Goal: Information Seeking & Learning: Learn about a topic

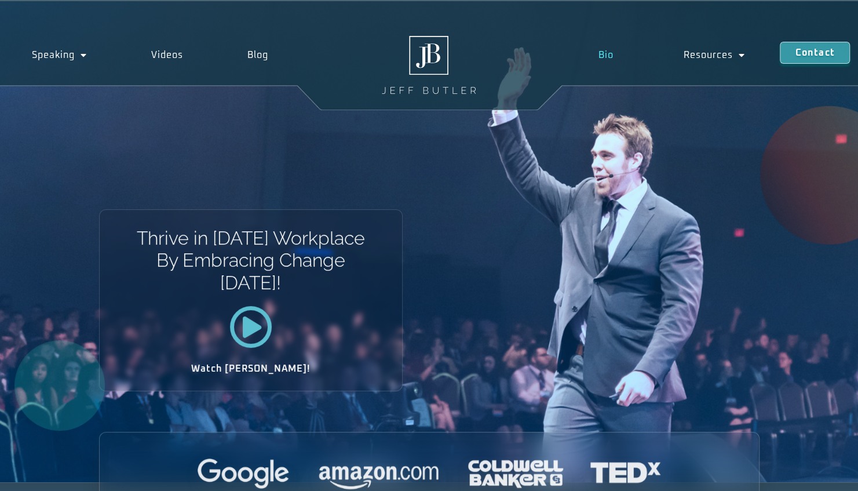
click at [614, 46] on link "Bio" at bounding box center [605, 55] width 85 height 27
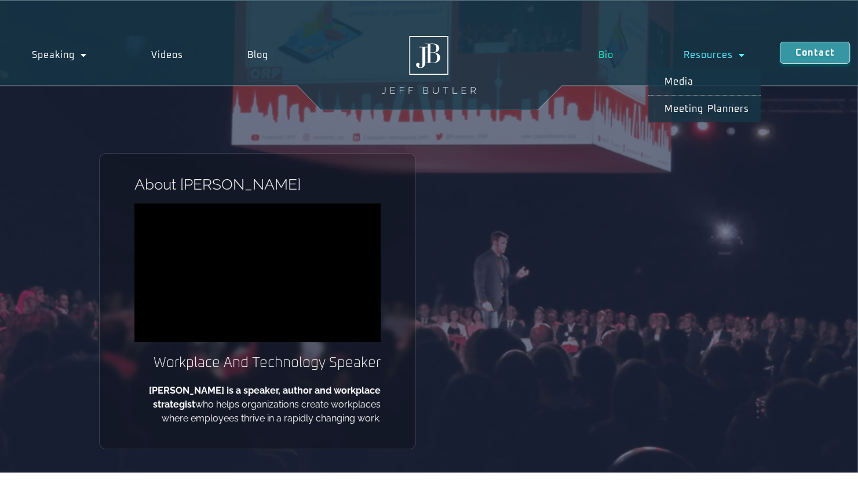
click at [720, 50] on link "Resources" at bounding box center [714, 55] width 132 height 27
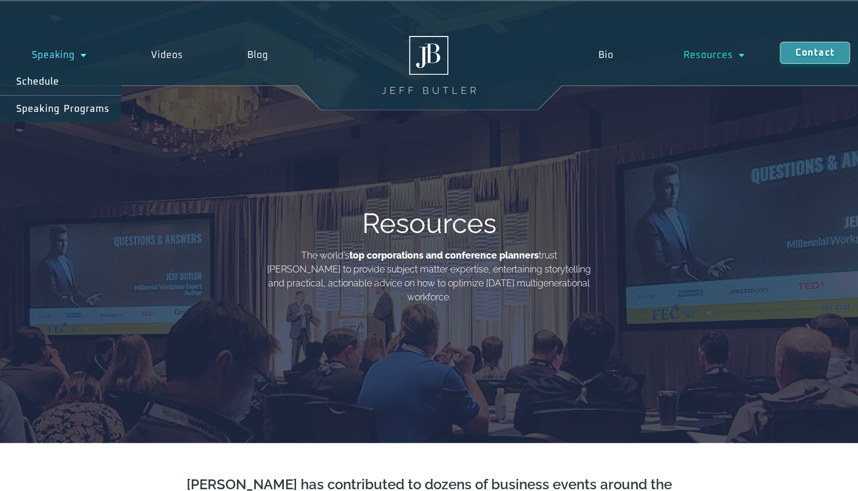
click at [60, 52] on link "Speaking" at bounding box center [59, 55] width 119 height 27
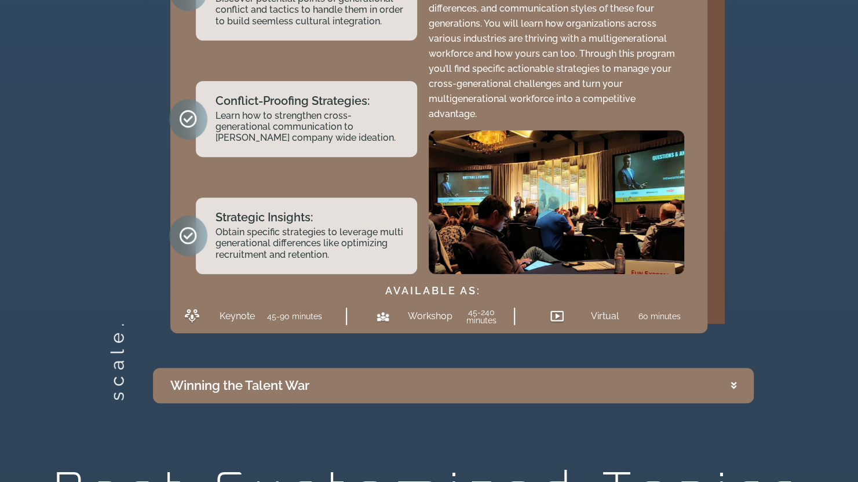
scroll to position [2756, 0]
